Goal: Transaction & Acquisition: Purchase product/service

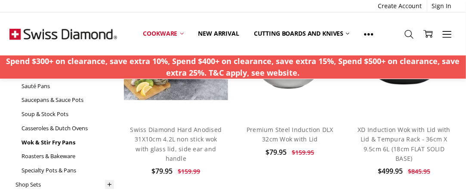
scroll to position [134, 0]
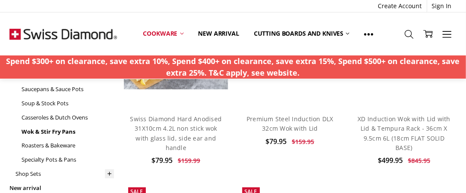
drag, startPoint x: 471, startPoint y: 14, endPoint x: 463, endPoint y: 41, distance: 28.4
click at [183, 123] on h4 "Swiss Diamond Hard Anodised 31X10cm 4.2L non stick wok with glass lid, side ear…" at bounding box center [176, 133] width 95 height 39
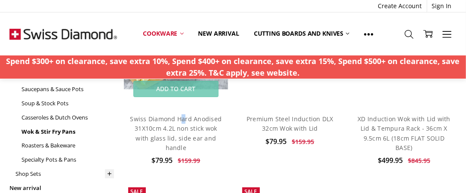
click at [201, 105] on span at bounding box center [176, 55] width 105 height 105
